Goal: Transaction & Acquisition: Purchase product/service

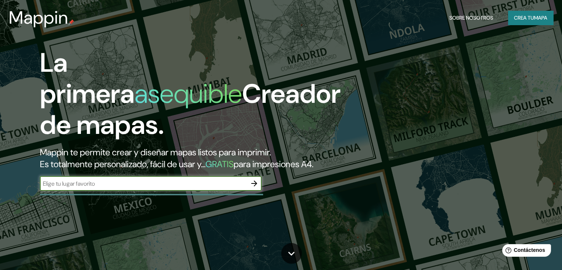
click at [173, 188] on input "text" at bounding box center [143, 183] width 207 height 8
type input "col. [GEOGRAPHIC_DATA], [GEOGRAPHIC_DATA][PERSON_NAME][PERSON_NAME], [GEOGRAPHI…"
click at [256, 186] on icon "button" at bounding box center [254, 183] width 6 height 6
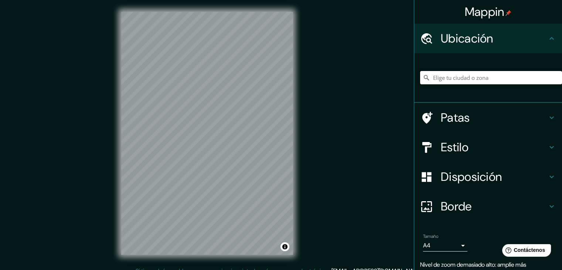
click at [449, 80] on input "Elige tu ciudad o zona" at bounding box center [491, 77] width 142 height 13
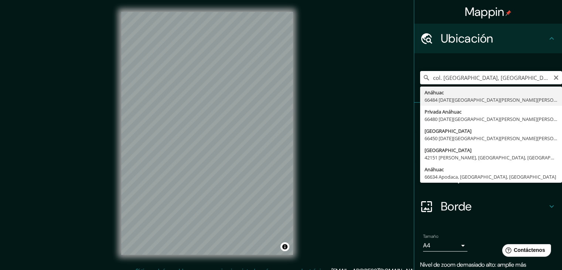
type input "Anáhuac, 66484 [DATE][GEOGRAPHIC_DATA][PERSON_NAME][PERSON_NAME], [GEOGRAPHIC_D…"
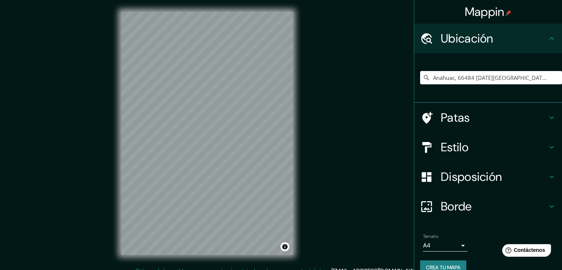
click at [469, 113] on h4 "Patas" at bounding box center [494, 117] width 106 height 15
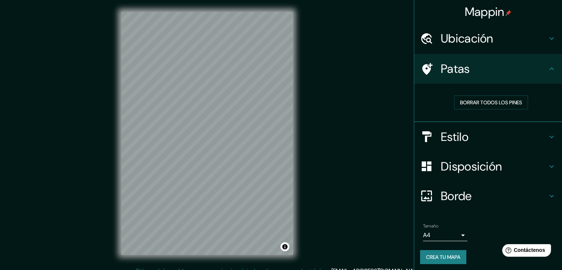
click at [524, 71] on h4 "Patas" at bounding box center [494, 68] width 106 height 15
click at [471, 98] on font "Borrar todos los pines" at bounding box center [491, 102] width 62 height 10
click at [537, 69] on h4 "Patas" at bounding box center [494, 68] width 106 height 15
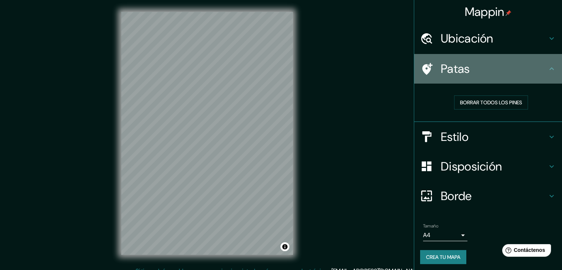
click at [547, 60] on div "Patas" at bounding box center [488, 69] width 148 height 30
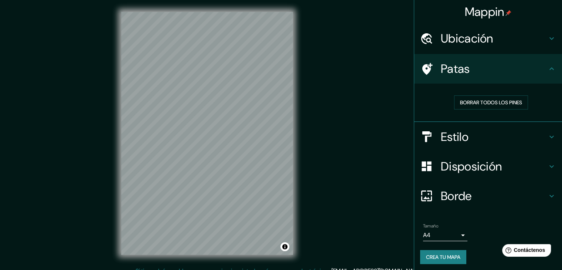
click at [539, 67] on h4 "Patas" at bounding box center [494, 68] width 106 height 15
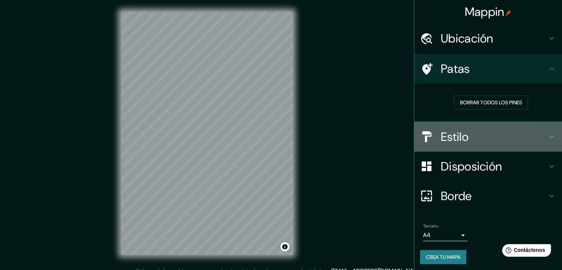
click at [483, 136] on h4 "Estilo" at bounding box center [494, 136] width 106 height 15
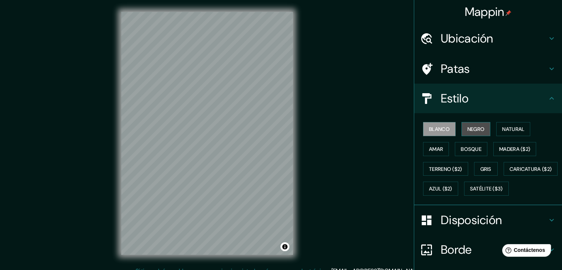
click at [479, 133] on button "Negro" at bounding box center [475, 129] width 29 height 14
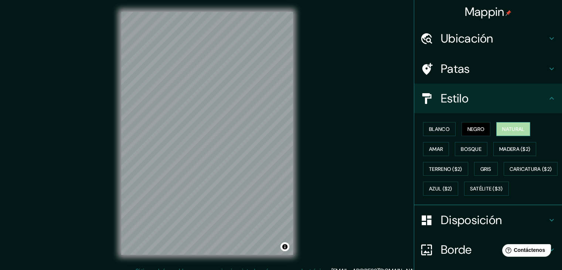
click at [505, 131] on font "Natural" at bounding box center [513, 129] width 22 height 7
click at [438, 151] on button "Amar" at bounding box center [436, 149] width 26 height 14
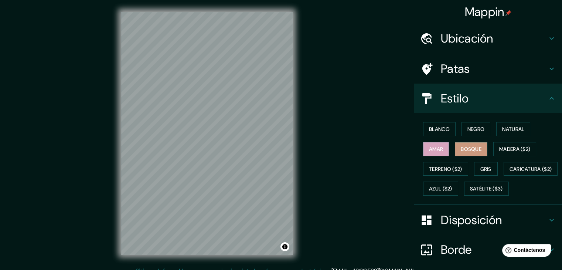
click at [461, 151] on font "Bosque" at bounding box center [471, 149] width 21 height 7
click at [499, 150] on font "Madera ($2)" at bounding box center [514, 149] width 31 height 7
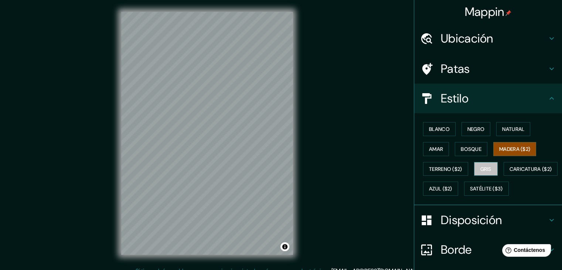
click at [480, 168] on font "Gris" at bounding box center [485, 168] width 11 height 7
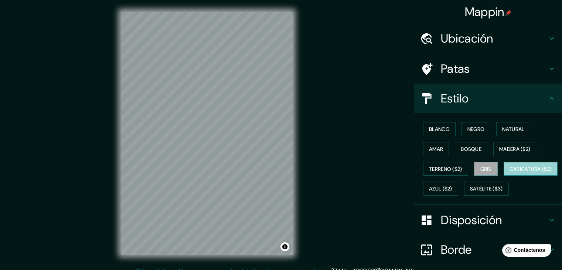
click at [509, 172] on font "Caricatura ($2)" at bounding box center [530, 168] width 42 height 7
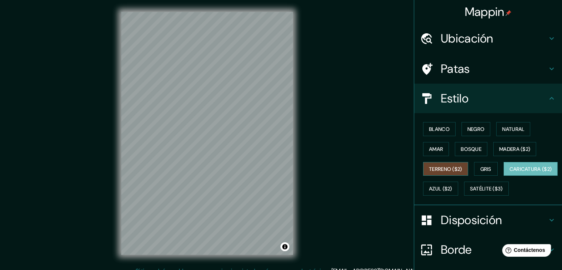
click at [451, 171] on font "Terreno ($2)" at bounding box center [445, 168] width 33 height 7
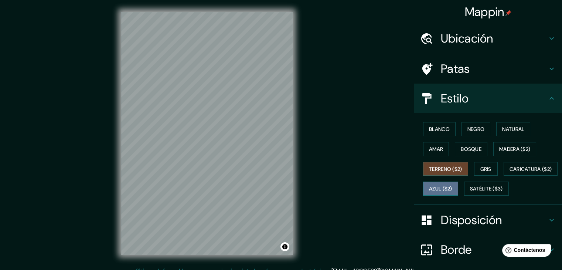
click at [452, 188] on font "Azul ($2)" at bounding box center [440, 188] width 23 height 7
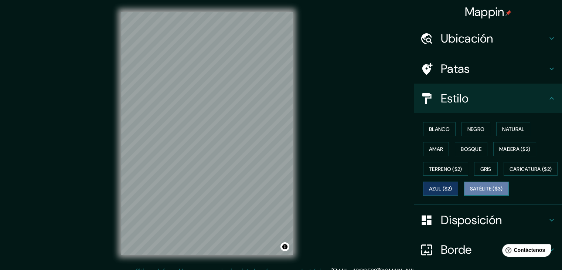
click at [470, 192] on font "Satélite ($3)" at bounding box center [486, 188] width 33 height 7
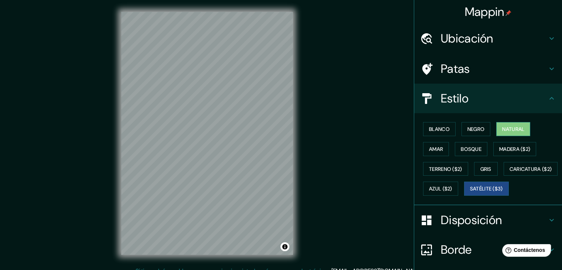
click at [516, 129] on font "Natural" at bounding box center [513, 129] width 22 height 7
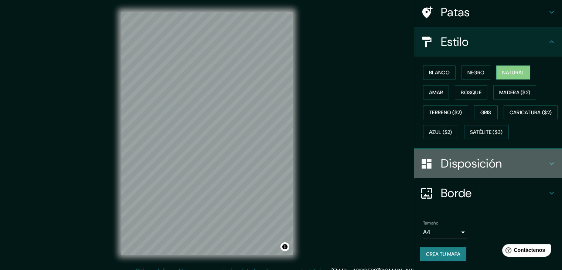
click at [522, 163] on h4 "Disposición" at bounding box center [494, 163] width 106 height 15
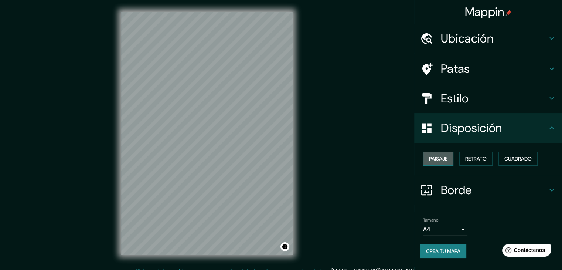
click at [445, 160] on font "Paisaje" at bounding box center [438, 158] width 18 height 7
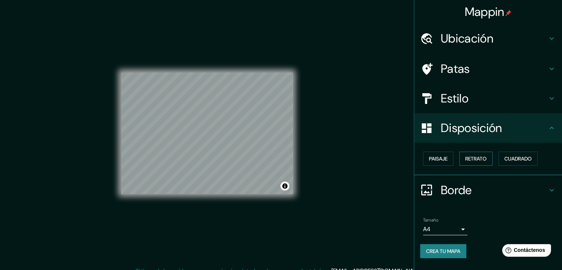
click at [471, 156] on font "Retrato" at bounding box center [475, 158] width 21 height 7
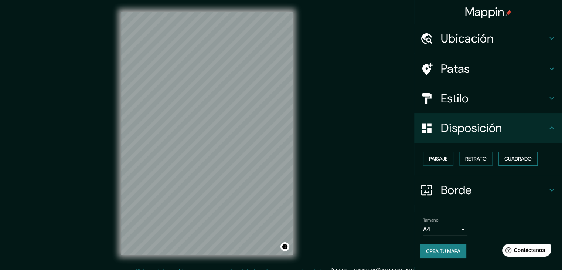
click at [509, 157] on font "Cuadrado" at bounding box center [517, 158] width 27 height 7
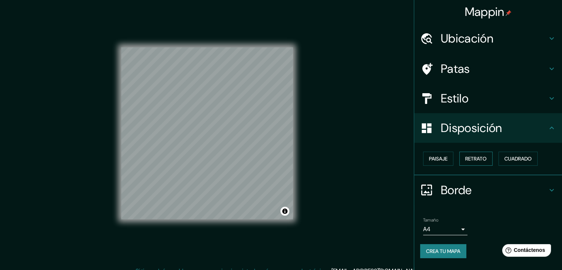
click at [473, 158] on font "Retrato" at bounding box center [475, 158] width 21 height 7
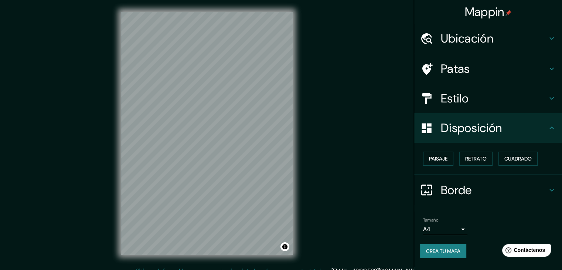
scroll to position [8, 0]
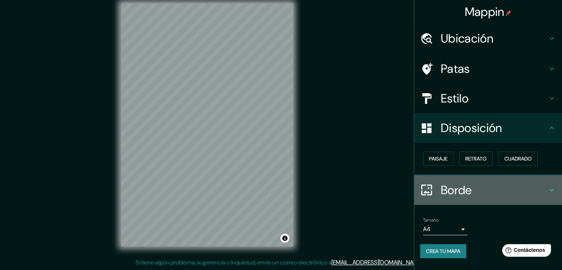
click at [490, 185] on h4 "Borde" at bounding box center [494, 189] width 106 height 15
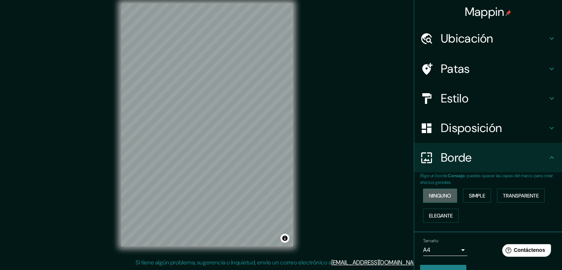
click at [444, 196] on font "Ninguno" at bounding box center [440, 195] width 22 height 7
click at [470, 189] on button "Simple" at bounding box center [477, 195] width 28 height 14
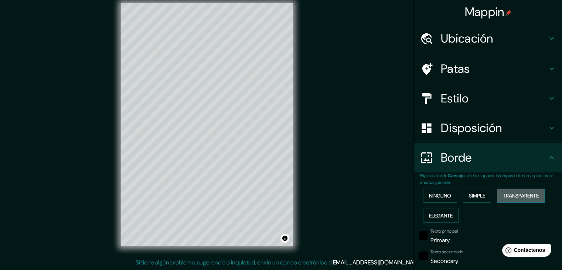
click at [523, 199] on font "Transparente" at bounding box center [521, 196] width 36 height 10
click at [435, 216] on font "Elegante" at bounding box center [441, 215] width 24 height 7
click at [437, 197] on font "Ninguno" at bounding box center [440, 195] width 22 height 7
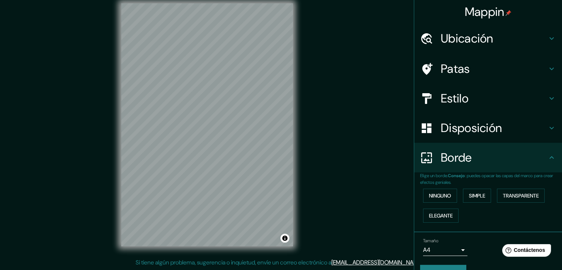
click at [470, 160] on h4 "Borde" at bounding box center [494, 157] width 106 height 15
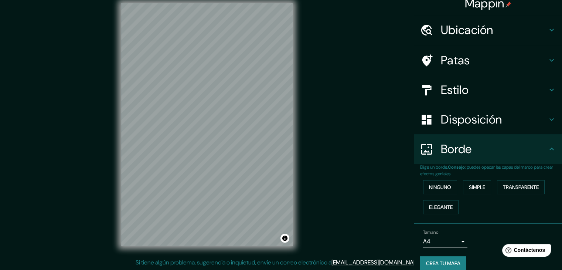
scroll to position [0, 0]
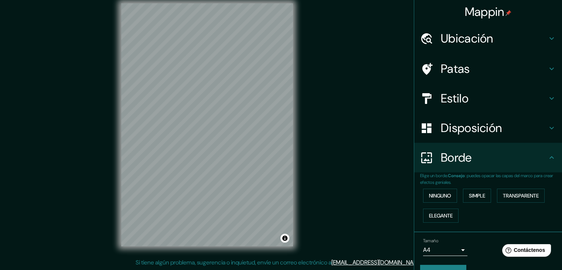
click at [452, 248] on body "Mappin Ubicación Anáhuac, 66484 [DATE][GEOGRAPHIC_DATA][PERSON_NAME][PERSON_NAM…" at bounding box center [281, 127] width 562 height 270
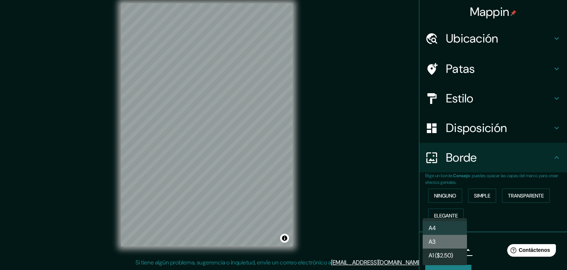
click at [451, 243] on li "A3" at bounding box center [445, 242] width 44 height 14
type input "a4"
